Goal: Information Seeking & Learning: Get advice/opinions

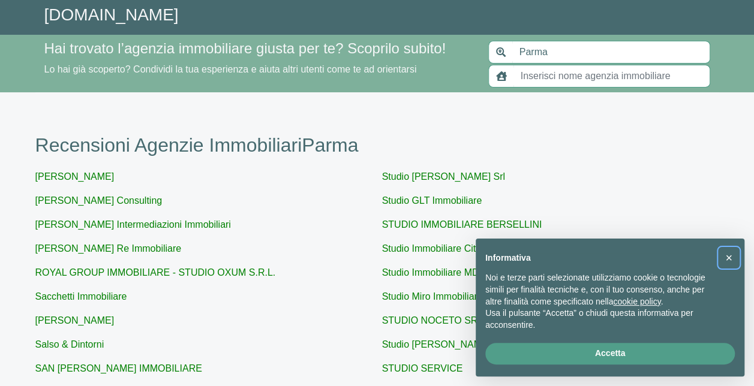
click at [729, 258] on span "×" at bounding box center [728, 257] width 7 height 13
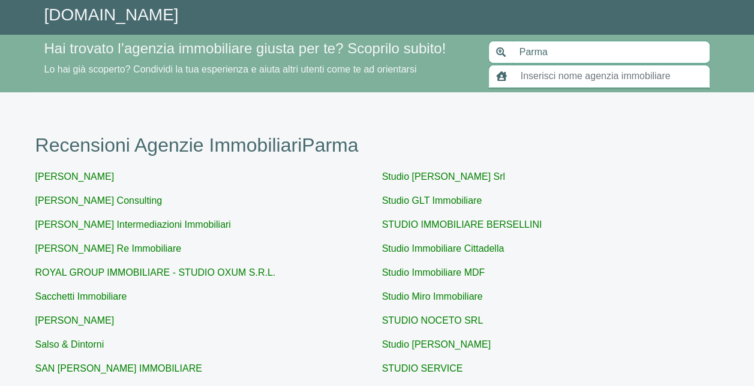
click at [586, 74] on input "text" at bounding box center [612, 76] width 197 height 23
click at [535, 78] on input "text" at bounding box center [612, 76] width 197 height 23
paste input "Studio SL di [PERSON_NAME]"
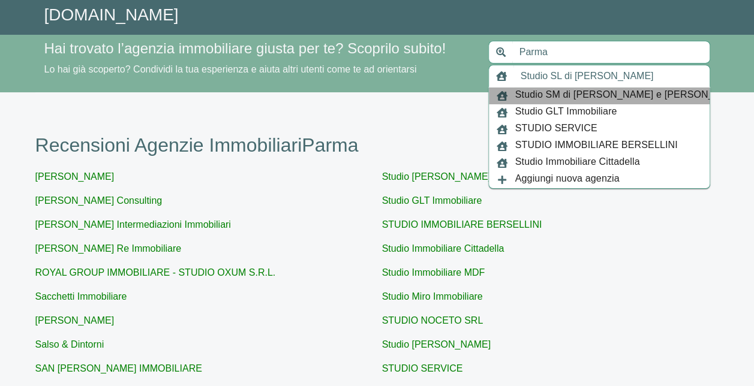
click at [553, 94] on span "Studio SM di [PERSON_NAME] e [PERSON_NAME]" at bounding box center [629, 96] width 229 height 17
type input "Studio SM di [PERSON_NAME] e [PERSON_NAME]"
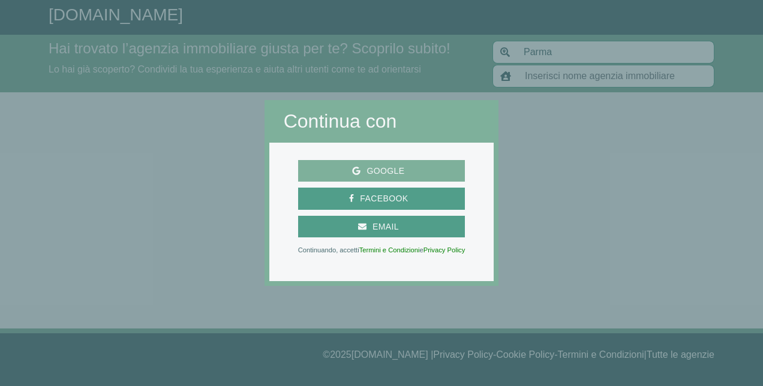
click at [421, 164] on span "Google" at bounding box center [382, 171] width 158 height 15
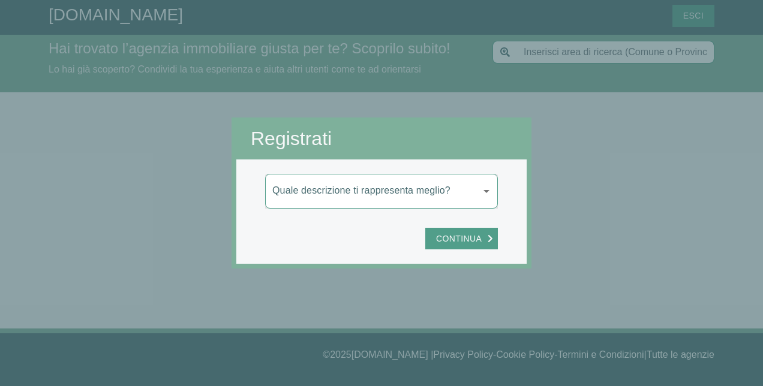
type input "Parma"
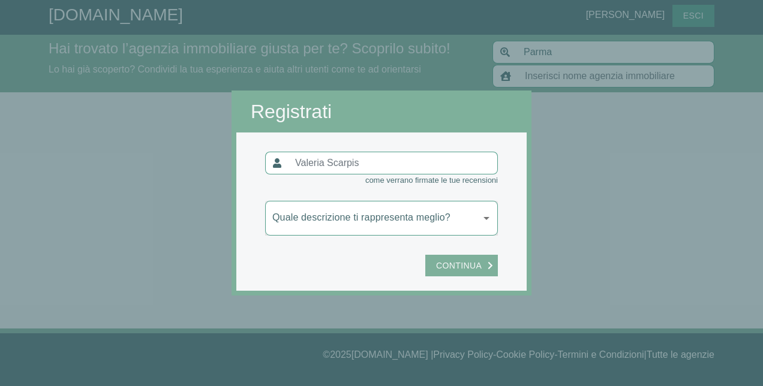
click at [470, 260] on span "Continua" at bounding box center [459, 266] width 58 height 15
click at [469, 214] on body "GiustAgenzia.it Valeria Scarpis Esci Hai trovato l’agenzia immobiliare giusta p…" at bounding box center [381, 193] width 763 height 386
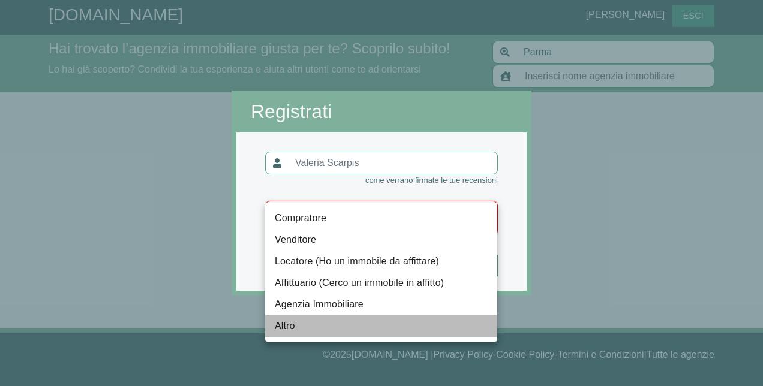
click at [358, 316] on li "Altro" at bounding box center [381, 327] width 232 height 22
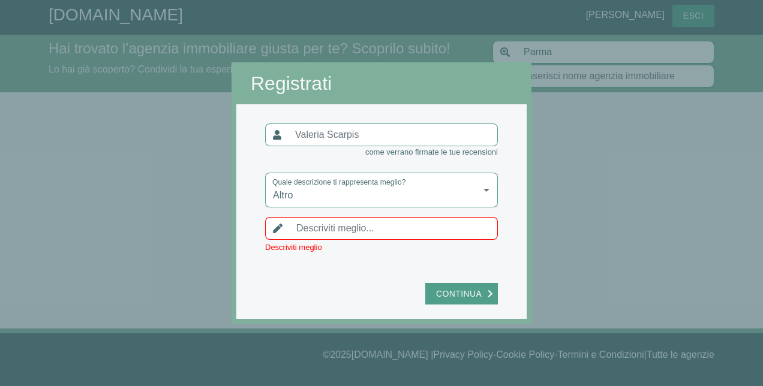
click at [358, 285] on li "Altro" at bounding box center [352, 279] width 174 height 12
click at [390, 234] on input "text" at bounding box center [393, 228] width 209 height 23
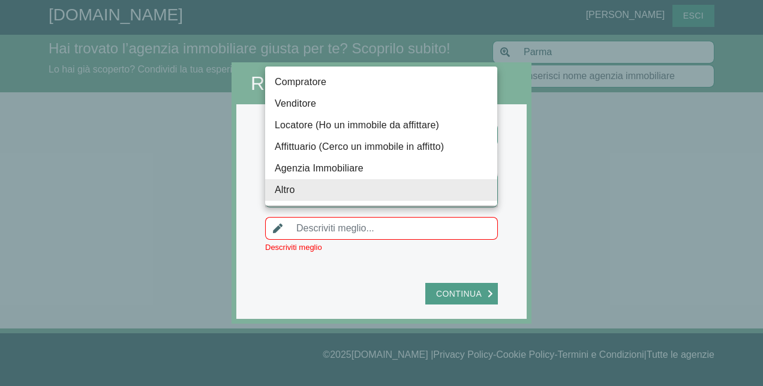
click at [440, 205] on body "GiustAgenzia.it Valeria Scarpis Esci Hai trovato l’agenzia immobiliare giusta p…" at bounding box center [381, 193] width 763 height 386
click at [409, 83] on li "Compratore" at bounding box center [381, 82] width 232 height 22
type input "compratore"
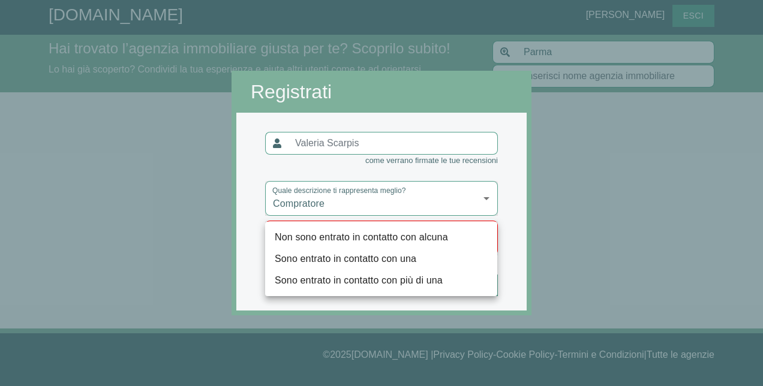
click at [394, 252] on body "GiustAgenzia.it Valeria Scarpis Esci Hai trovato l’agenzia immobiliare giusta p…" at bounding box center [381, 193] width 763 height 386
click at [377, 259] on li "Sono entrato in contatto con una" at bounding box center [381, 259] width 232 height 22
type input "una"
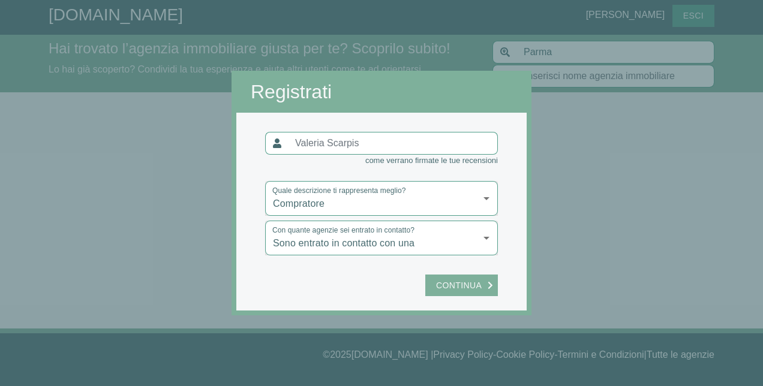
click at [441, 289] on span "Continua" at bounding box center [459, 285] width 58 height 15
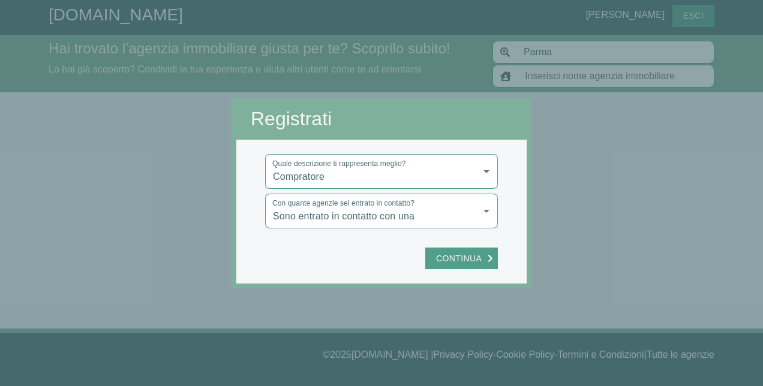
type input "Studio SM di [PERSON_NAME] e [PERSON_NAME]"
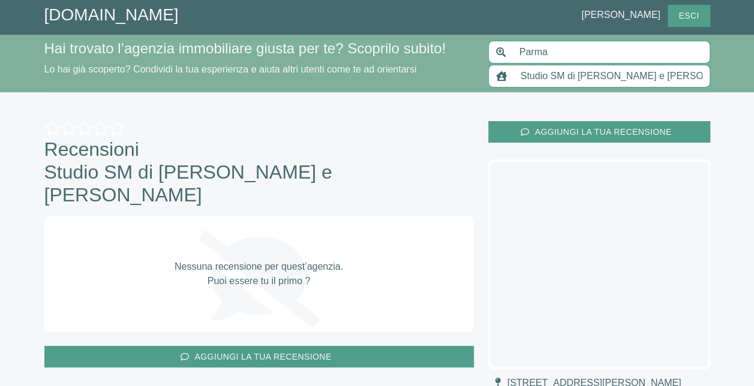
click at [531, 76] on input "Studio SM di [PERSON_NAME] e [PERSON_NAME]" at bounding box center [612, 76] width 197 height 23
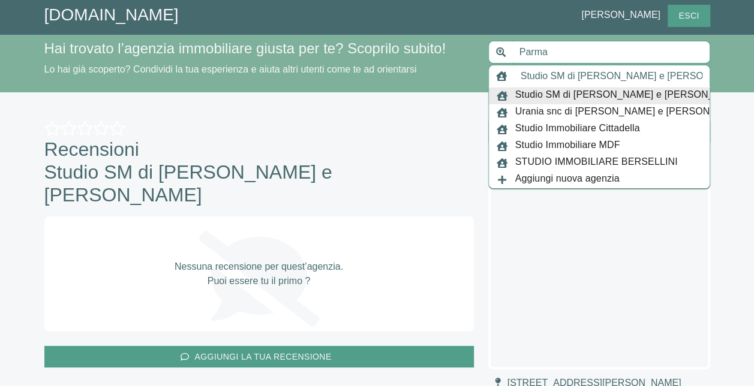
click at [587, 59] on input "Parma" at bounding box center [611, 52] width 198 height 23
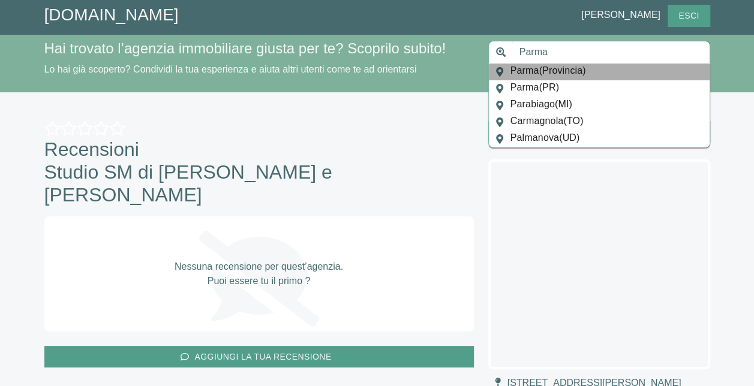
click at [583, 69] on span "Parma ( Provincia )" at bounding box center [549, 72] width 76 height 17
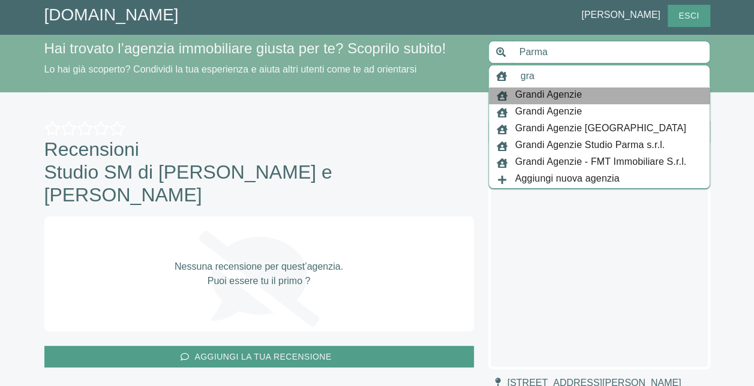
click at [573, 94] on span "Grandi Agenzie" at bounding box center [548, 96] width 67 height 17
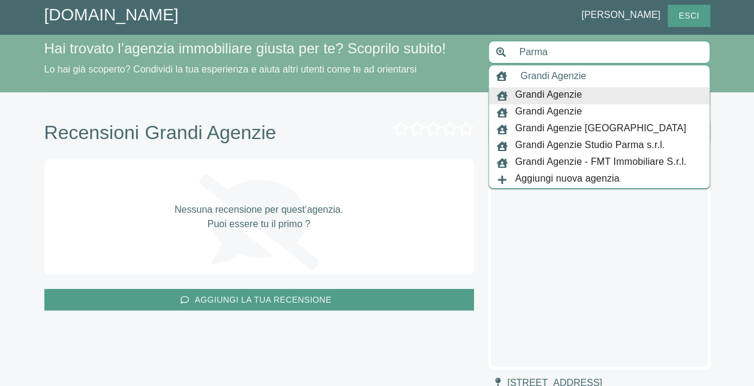
click at [604, 73] on input "Grandi Agenzie" at bounding box center [612, 76] width 197 height 23
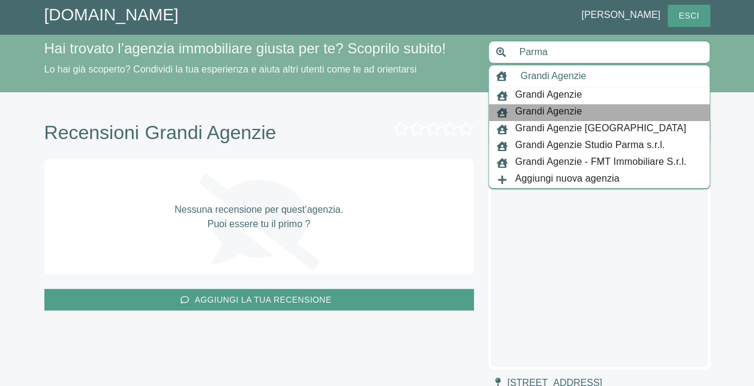
click at [559, 112] on span "Grandi Agenzie" at bounding box center [548, 112] width 67 height 17
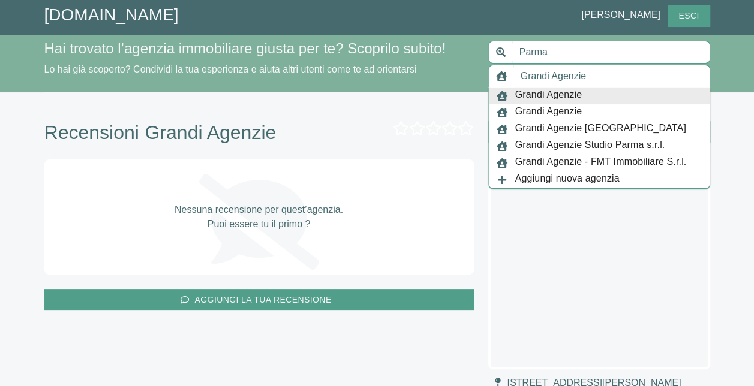
click at [614, 72] on input "Grandi Agenzie" at bounding box center [612, 76] width 197 height 23
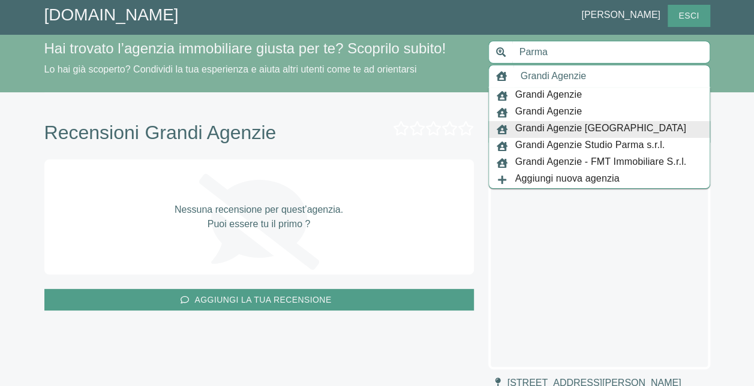
click at [592, 125] on span "Grandi Agenzie Via D'Azeglio" at bounding box center [600, 129] width 171 height 17
type input "Grandi Agenzie Via D'Azeglio"
